Goal: Transaction & Acquisition: Purchase product/service

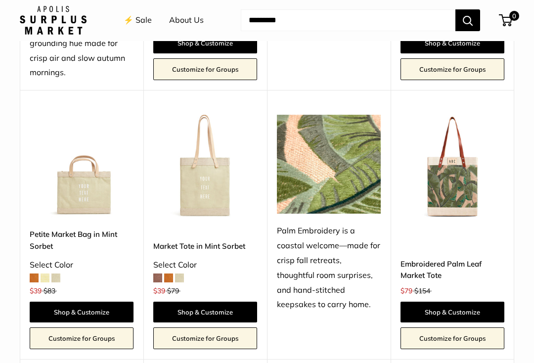
scroll to position [546, 0]
click at [38, 273] on span at bounding box center [34, 277] width 9 height 9
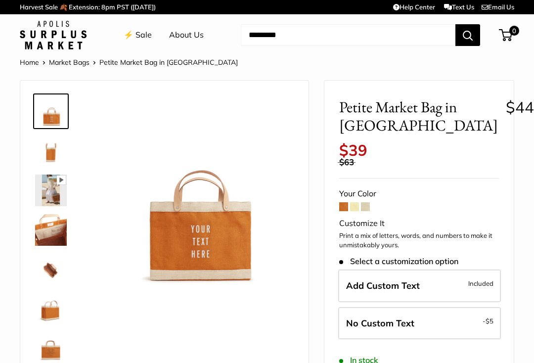
click at [357, 202] on span at bounding box center [354, 206] width 9 height 9
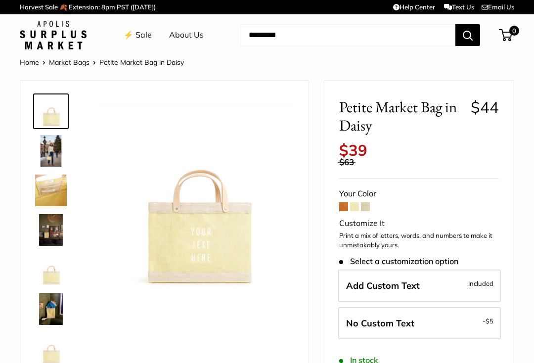
click at [368, 202] on span at bounding box center [365, 206] width 9 height 9
click at [467, 308] on label "No Custom Text - $5" at bounding box center [419, 323] width 163 height 33
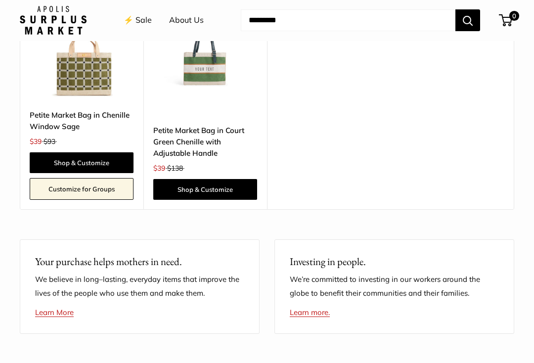
scroll to position [1715, 0]
